Goal: Task Accomplishment & Management: Use online tool/utility

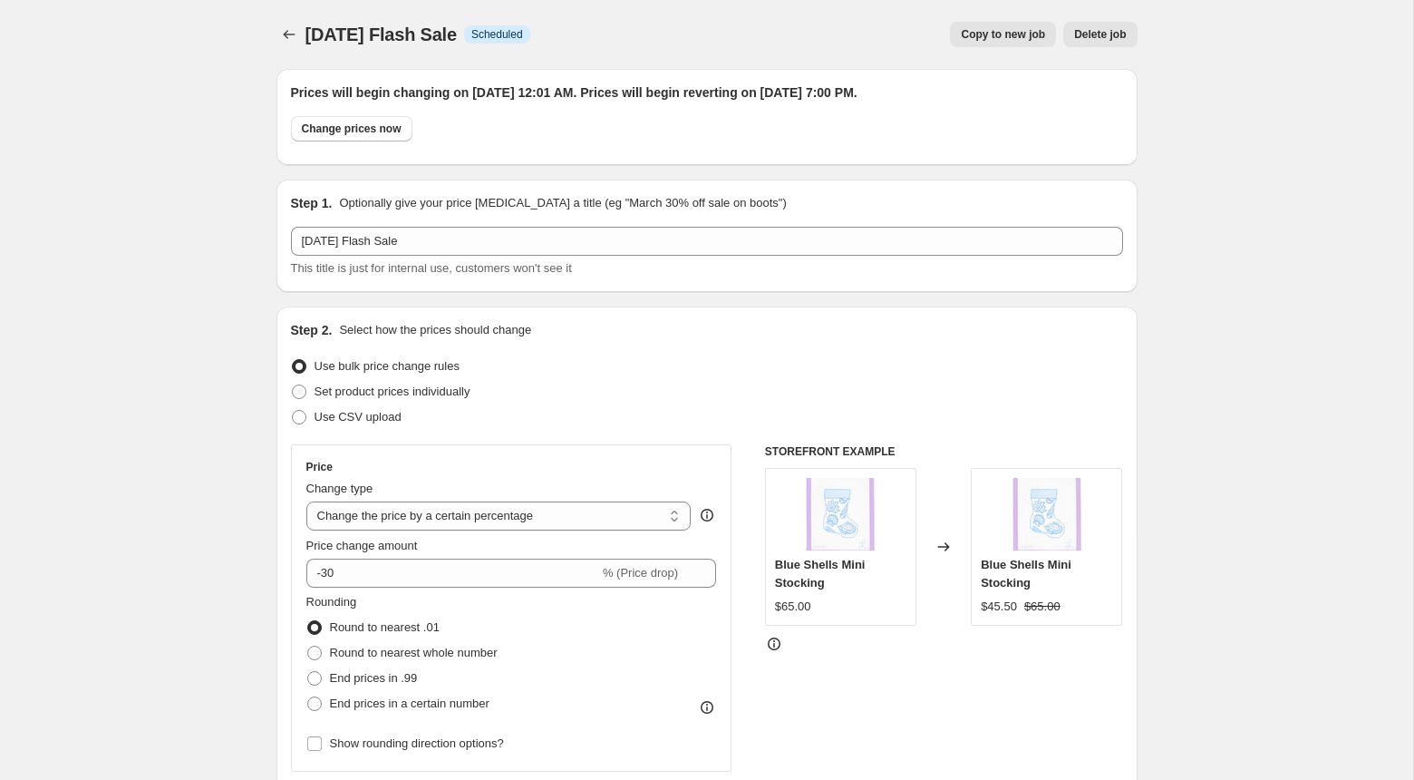
select select "percentage"
select select "tag"
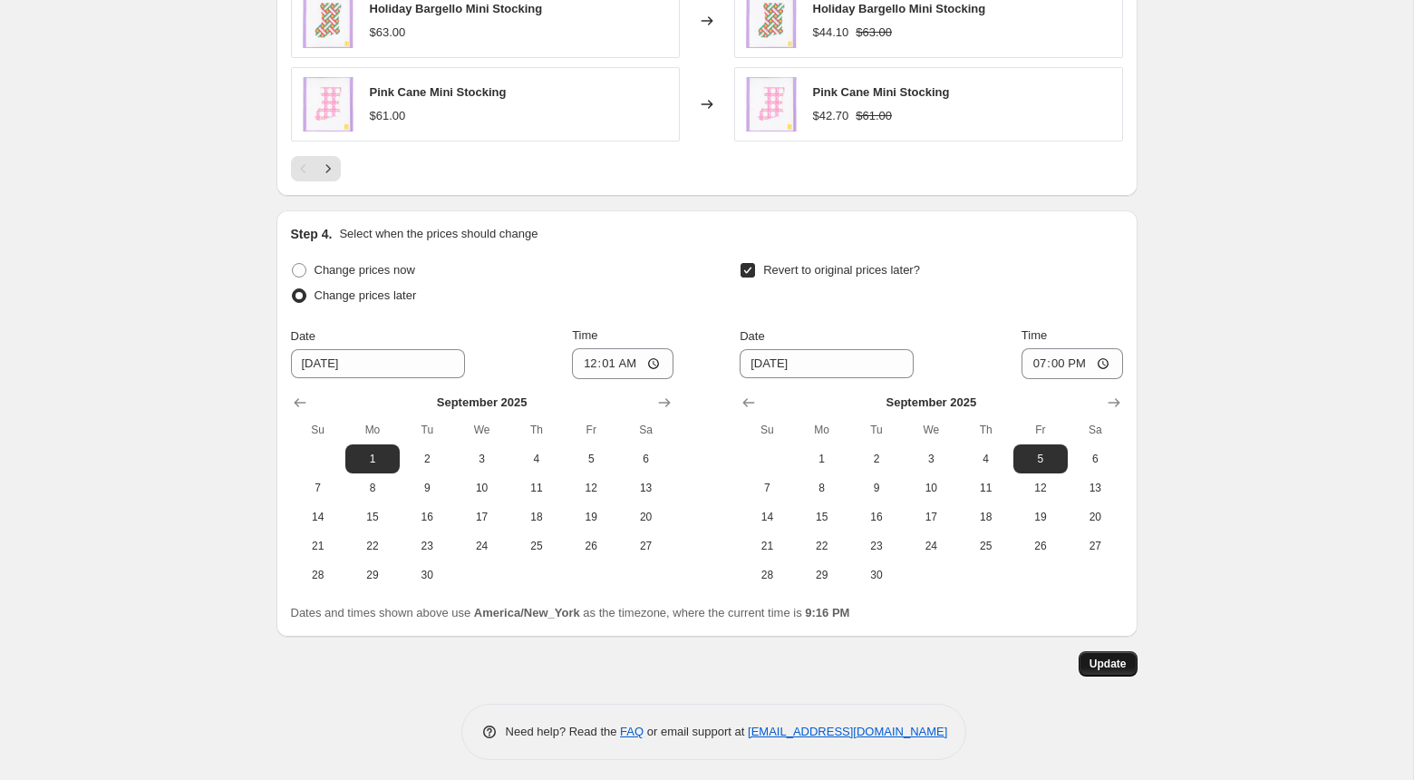
click at [1102, 651] on button "Update" at bounding box center [1108, 663] width 59 height 25
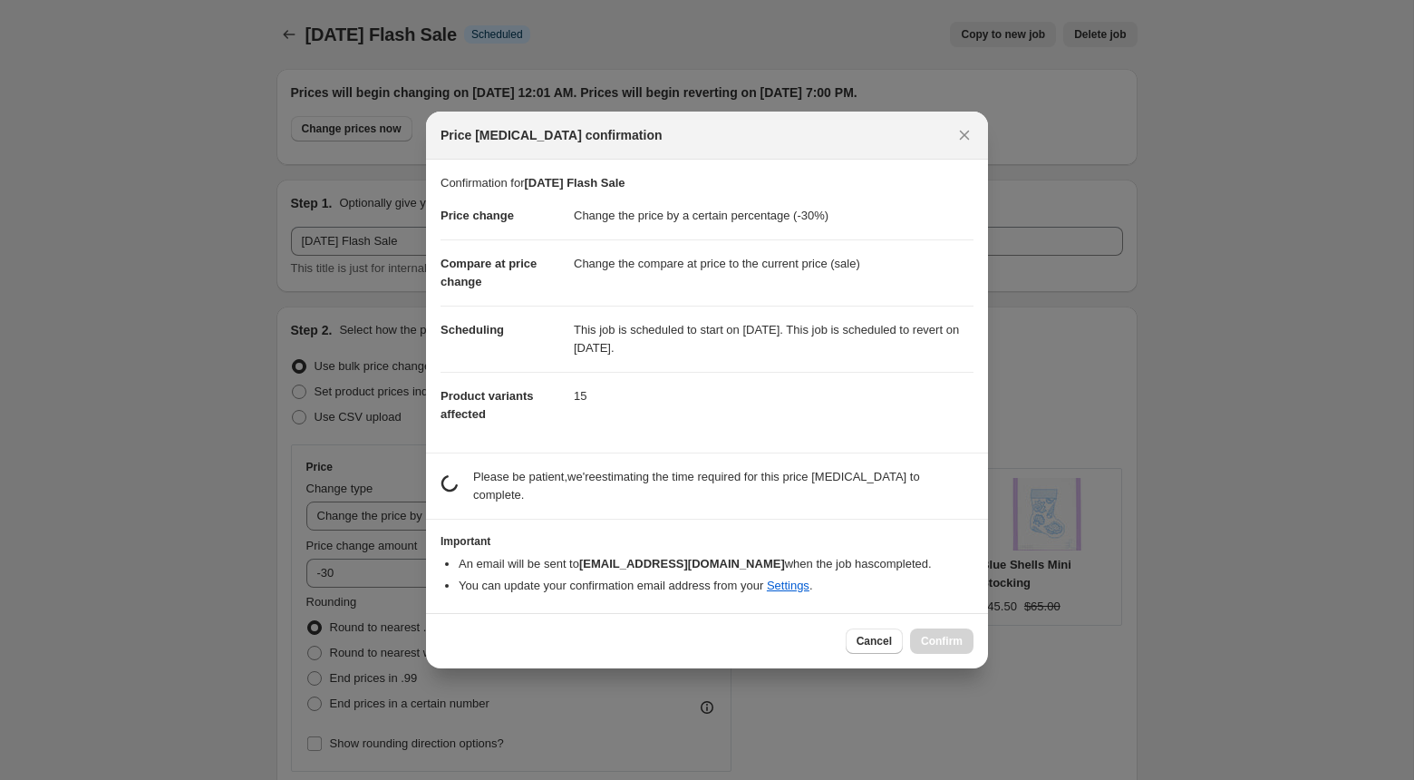
scroll to position [0, 0]
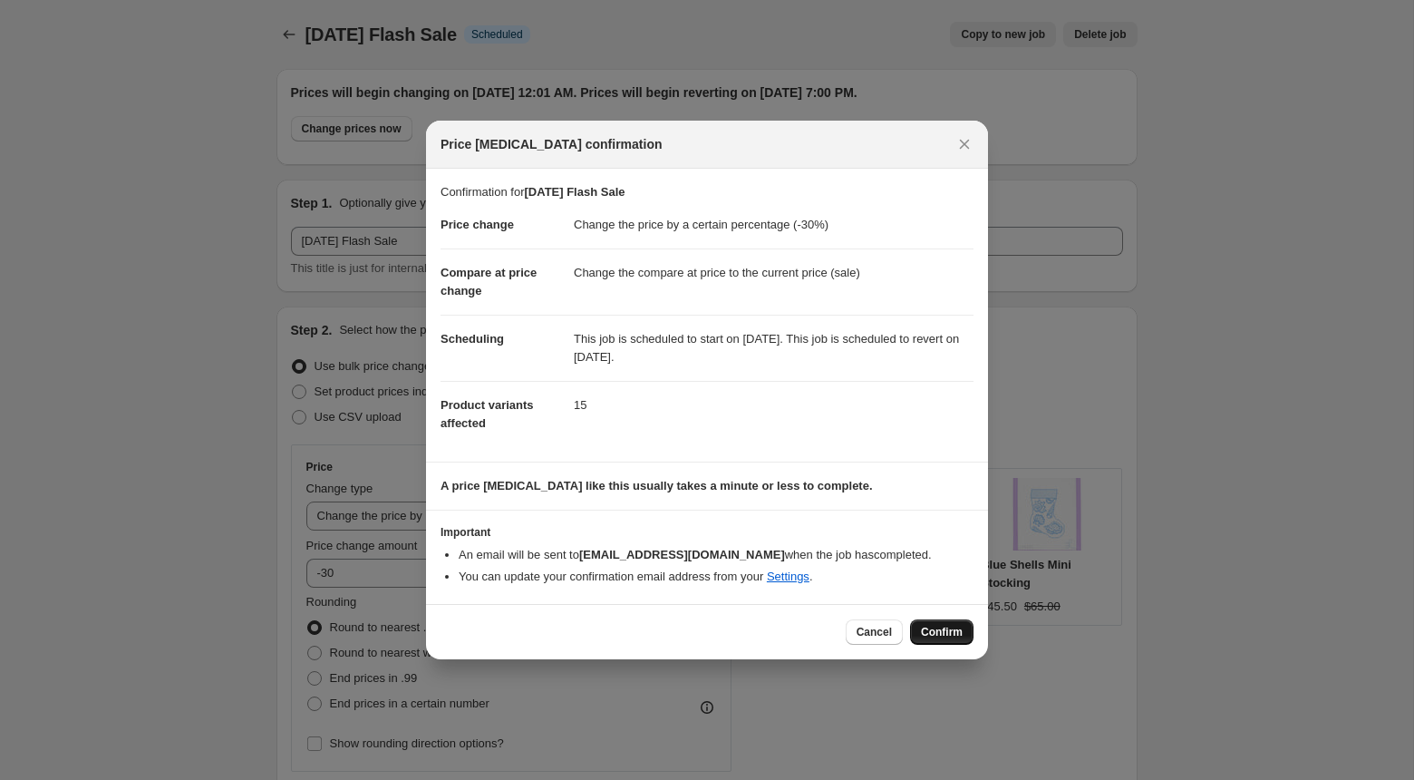
click at [939, 622] on button "Confirm" at bounding box center [941, 631] width 63 height 25
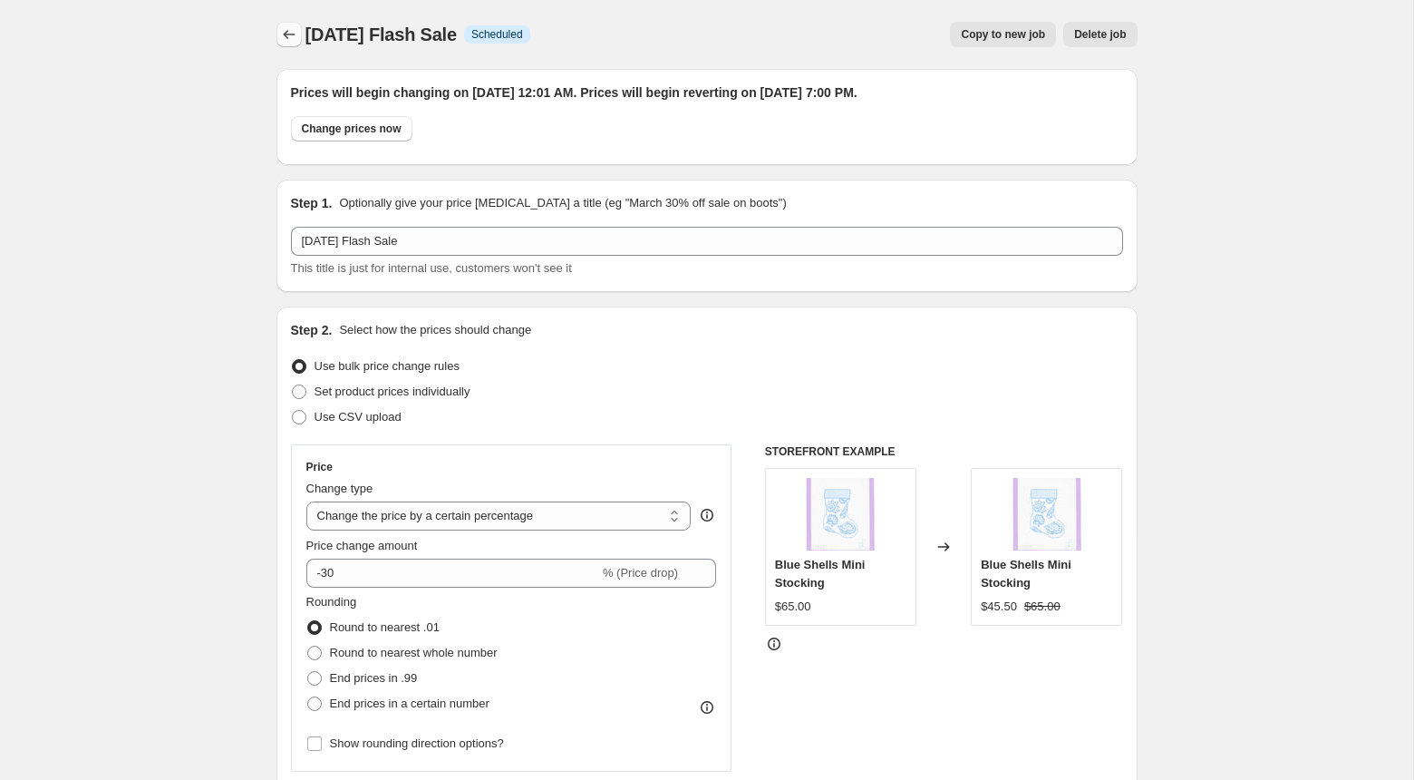
click at [296, 44] on button "Price change jobs" at bounding box center [289, 34] width 25 height 25
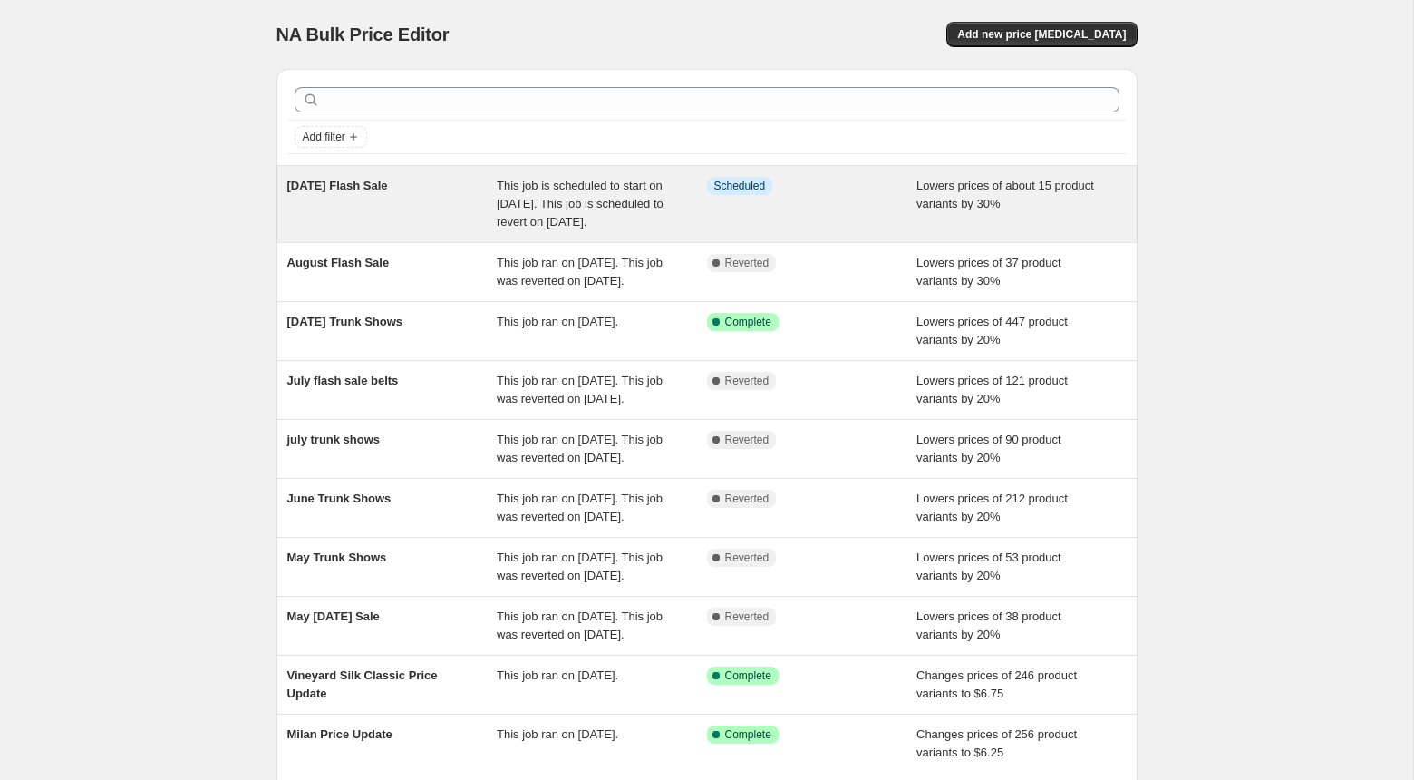
click at [931, 218] on div "Lowers prices of about 15 product variants by 30%" at bounding box center [1022, 204] width 210 height 54
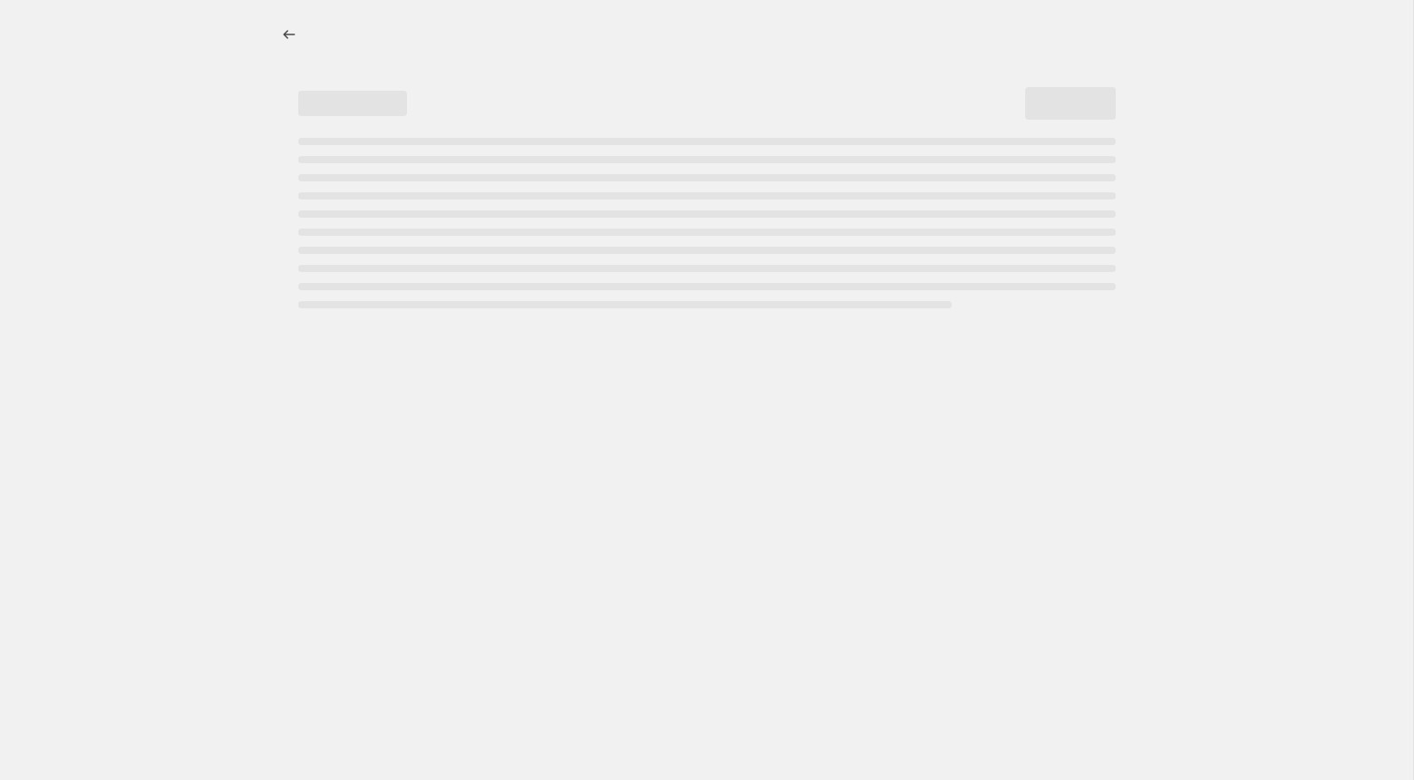
select select "percentage"
select select "tag"
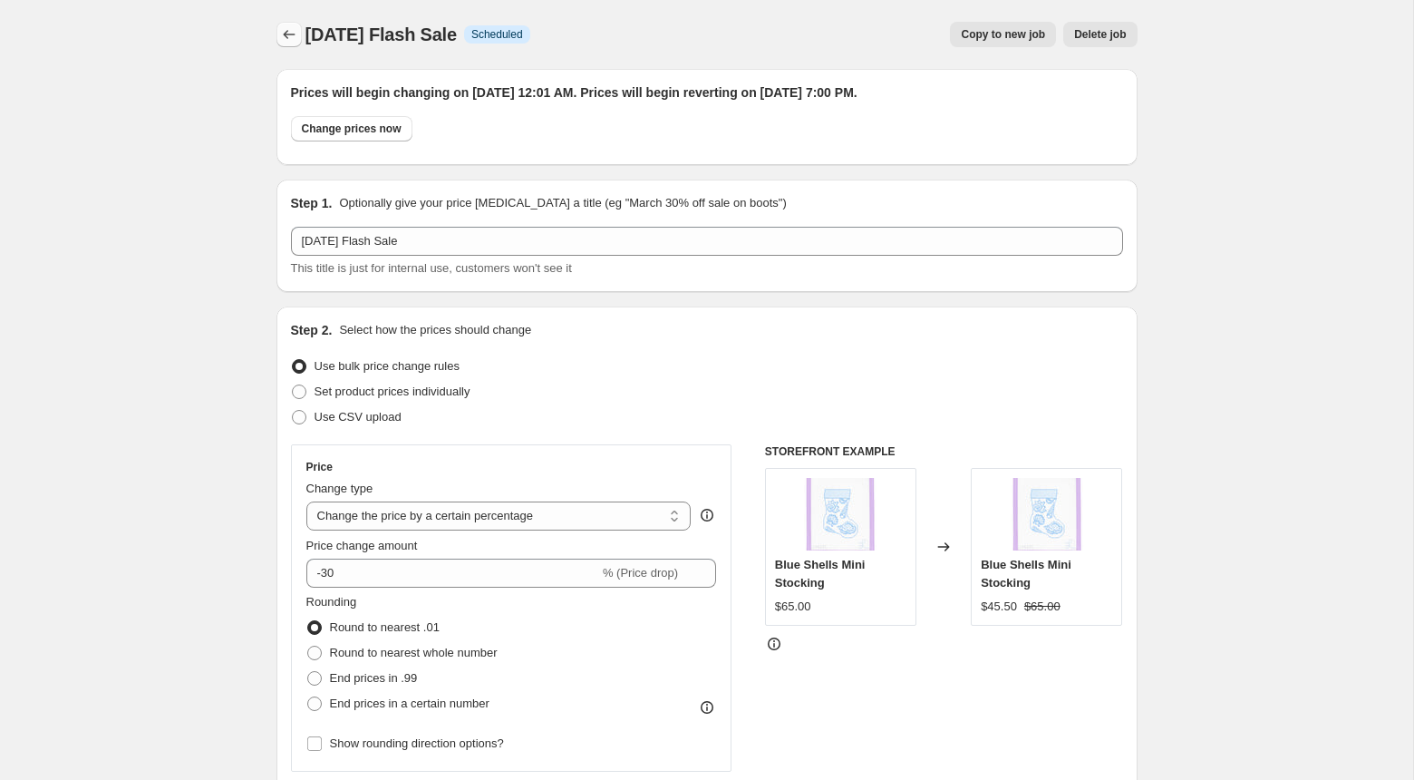
click at [293, 24] on button "Price change jobs" at bounding box center [289, 34] width 25 height 25
